Goal: Task Accomplishment & Management: Complete application form

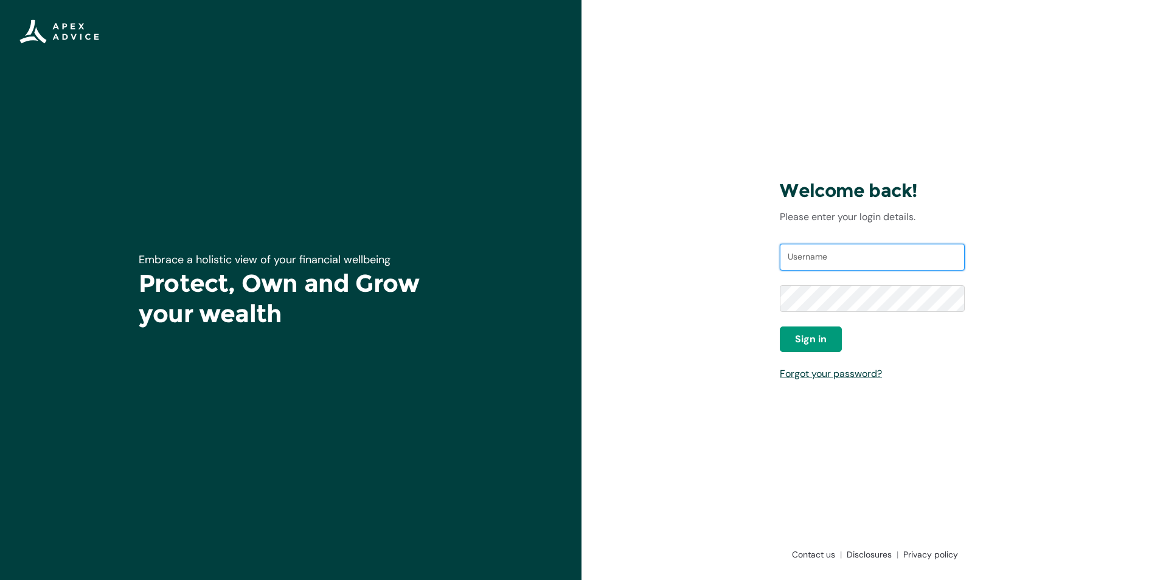
click at [819, 251] on input "Username" at bounding box center [872, 257] width 185 height 27
type input "tawhai_tom@xtra.co.nz"
click at [820, 334] on span "Sign in" at bounding box center [811, 339] width 32 height 15
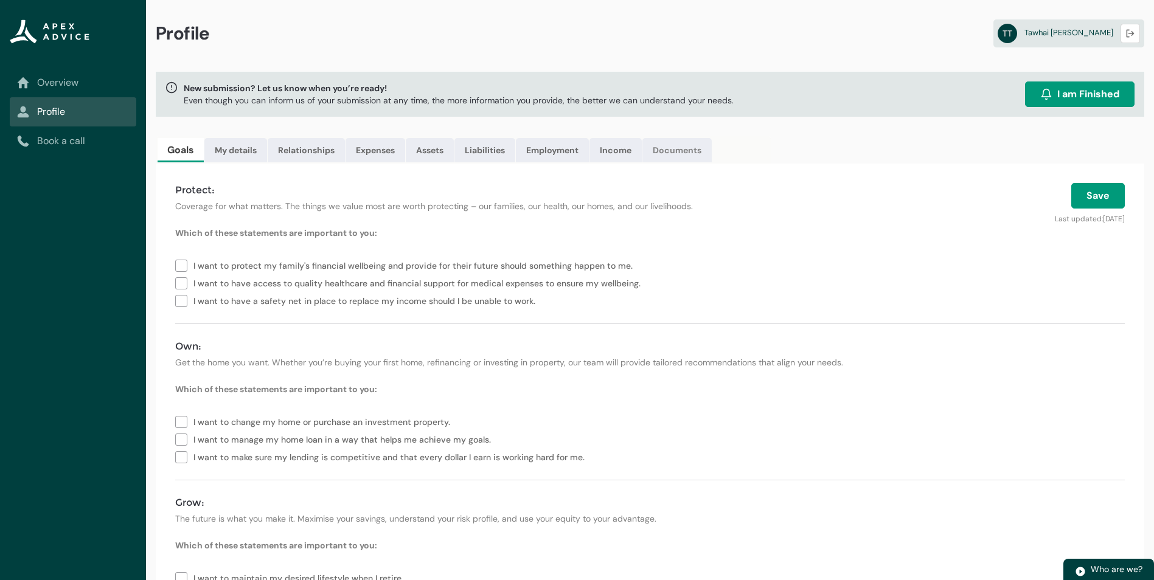
click at [691, 149] on link "Documents" at bounding box center [676, 150] width 69 height 24
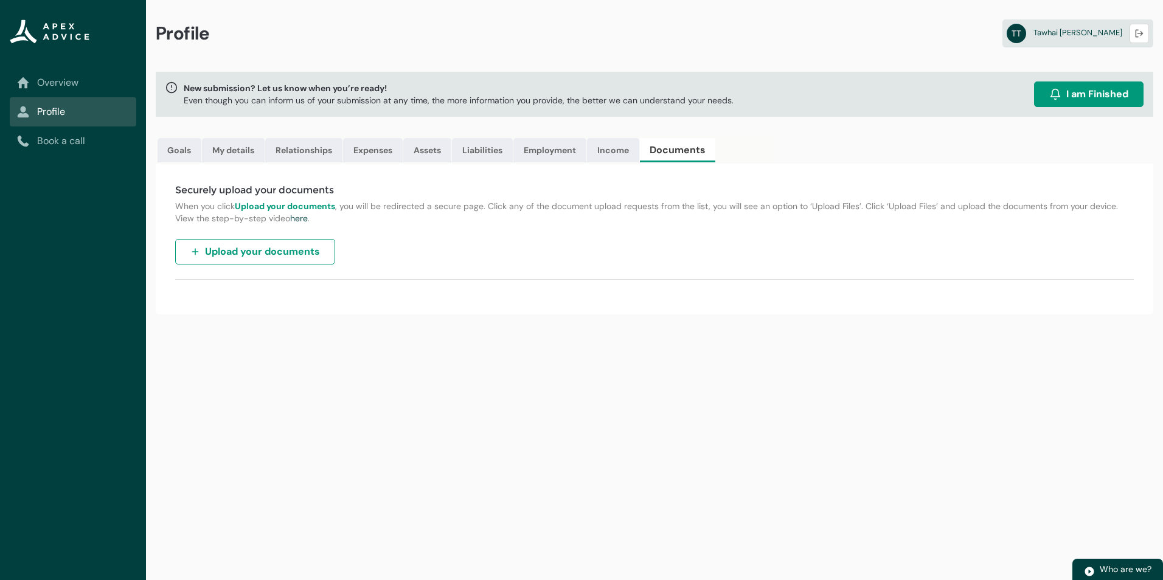
click at [281, 255] on span "Upload your documents" at bounding box center [262, 251] width 115 height 15
click at [41, 85] on link "Overview" at bounding box center [73, 82] width 112 height 15
